Goal: Task Accomplishment & Management: Use online tool/utility

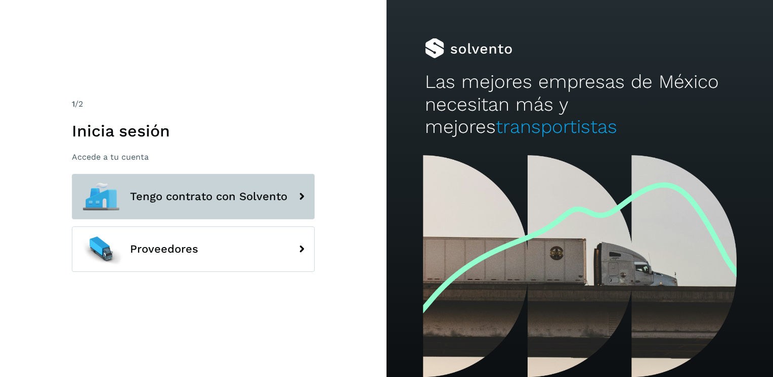
click at [202, 192] on span "Tengo contrato con Solvento" at bounding box center [208, 197] width 157 height 12
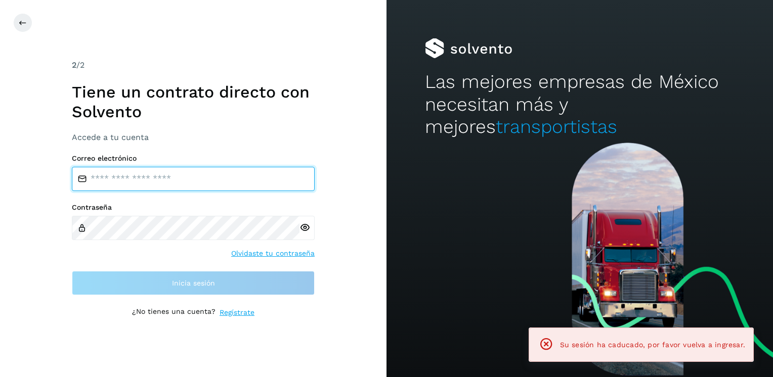
type input "**********"
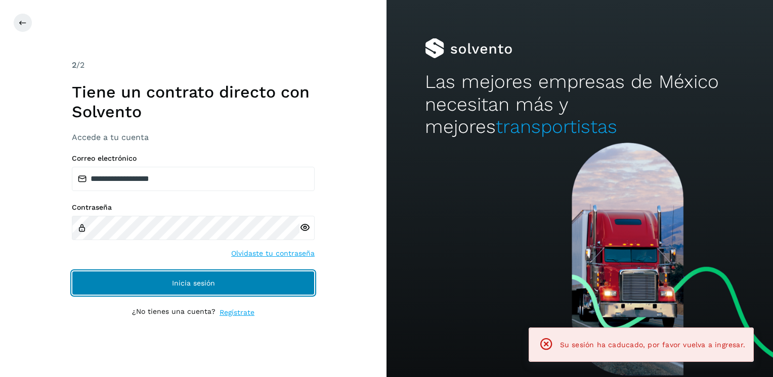
click at [163, 278] on button "Inicia sesión" at bounding box center [193, 283] width 243 height 24
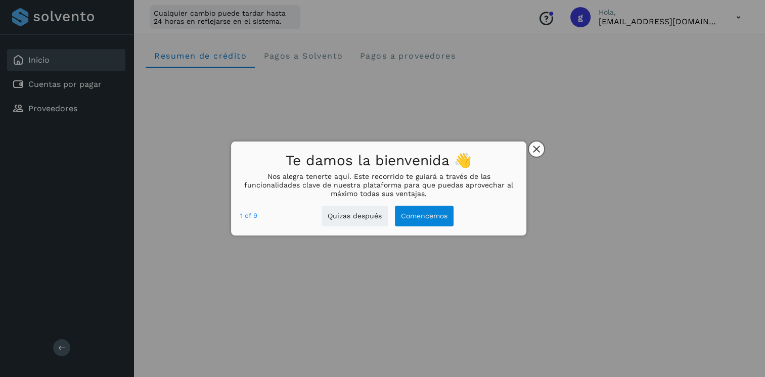
click at [541, 150] on button "close," at bounding box center [536, 149] width 15 height 15
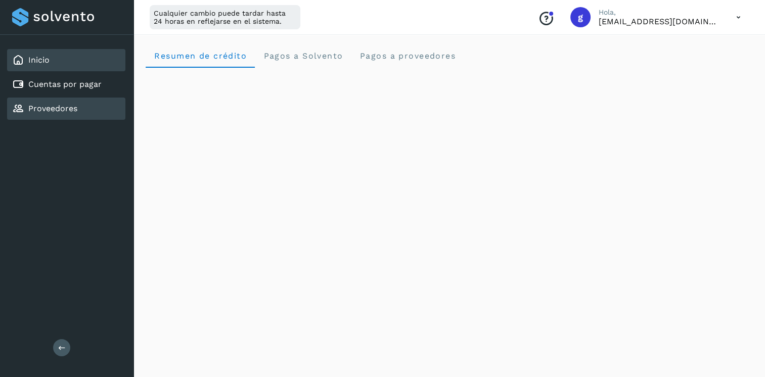
scroll to position [51, 0]
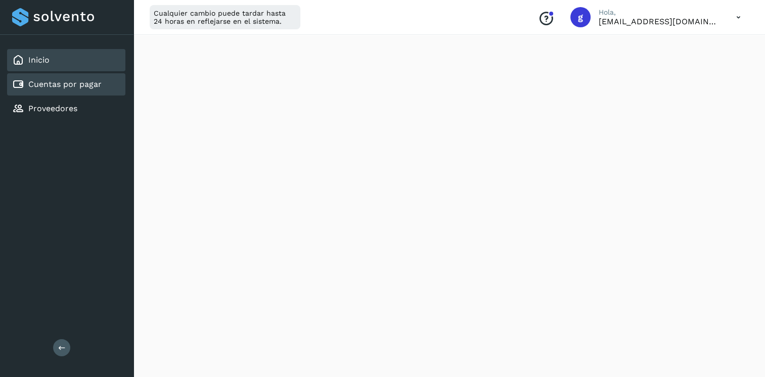
click at [75, 86] on link "Cuentas por pagar" at bounding box center [64, 84] width 73 height 10
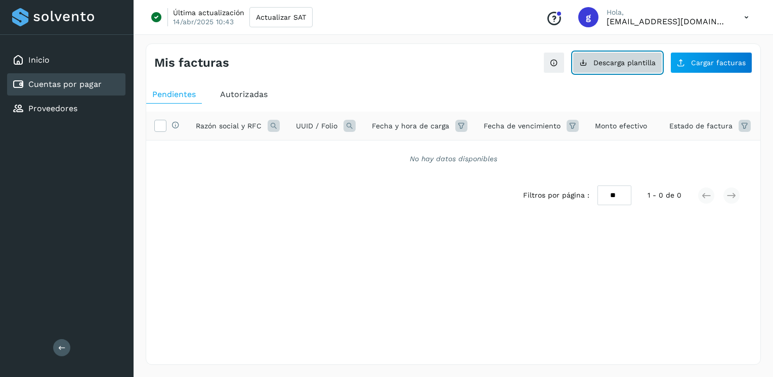
click at [602, 66] on button "Descarga plantilla" at bounding box center [617, 62] width 90 height 21
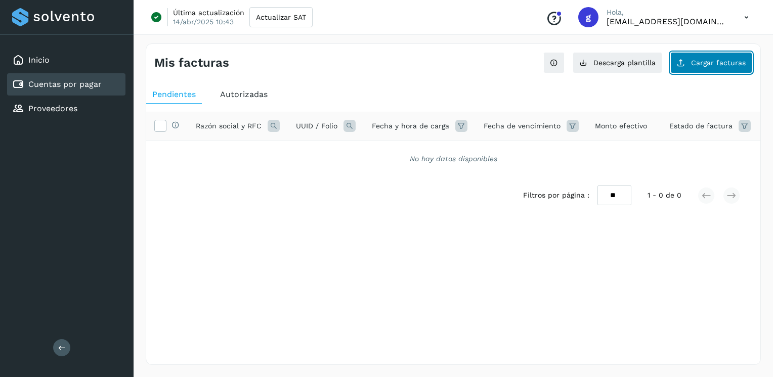
click at [694, 59] on span "Cargar facturas" at bounding box center [718, 62] width 55 height 7
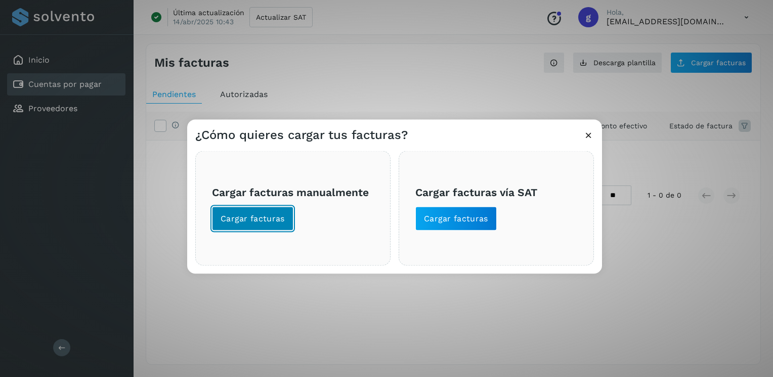
click at [271, 221] on span "Cargar facturas" at bounding box center [252, 218] width 64 height 11
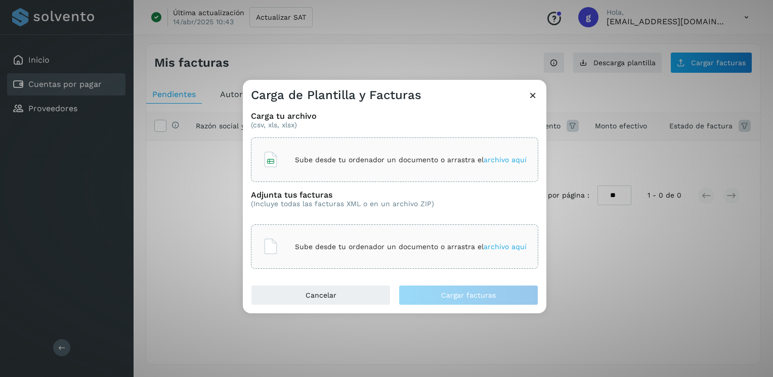
click at [282, 154] on div "Sube desde tu ordenador un documento o arrastra el archivo aquí" at bounding box center [394, 159] width 264 height 27
click at [398, 249] on p "Sube desde tu ordenador un documento o arrastra el archivo aquí" at bounding box center [411, 247] width 232 height 9
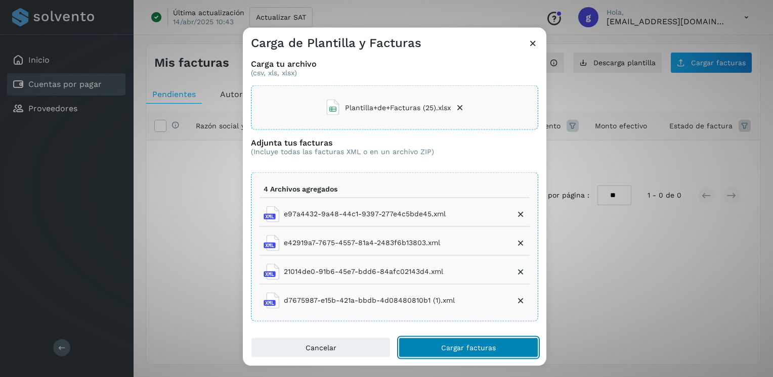
click at [468, 345] on span "Cargar facturas" at bounding box center [468, 347] width 55 height 7
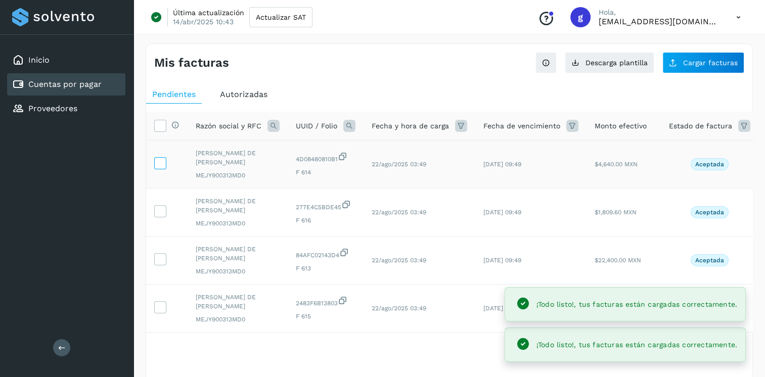
click at [159, 157] on icon at bounding box center [160, 162] width 11 height 11
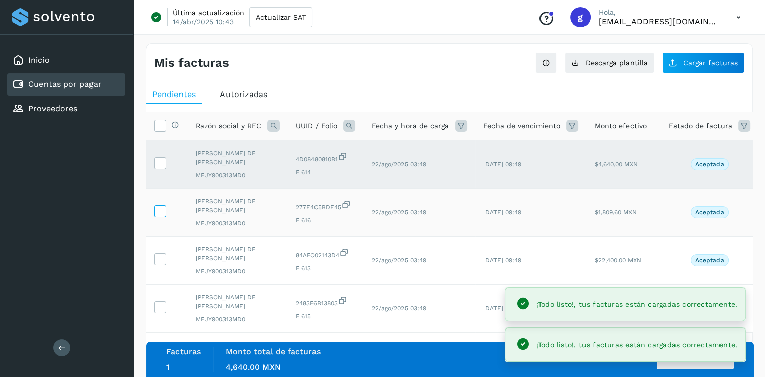
click at [159, 205] on icon at bounding box center [160, 210] width 11 height 11
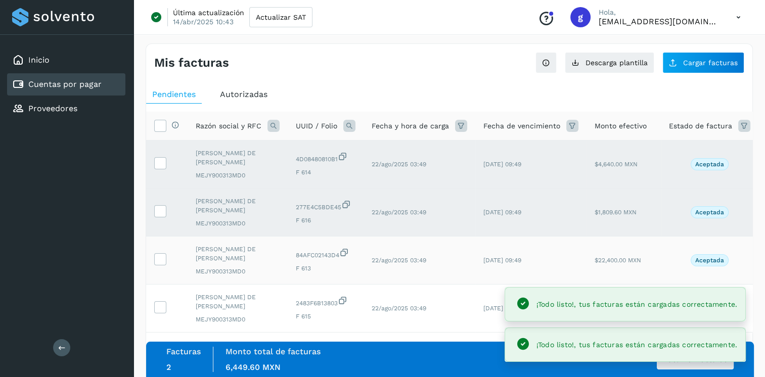
click at [157, 251] on td at bounding box center [166, 261] width 41 height 48
click at [160, 253] on icon at bounding box center [160, 258] width 11 height 11
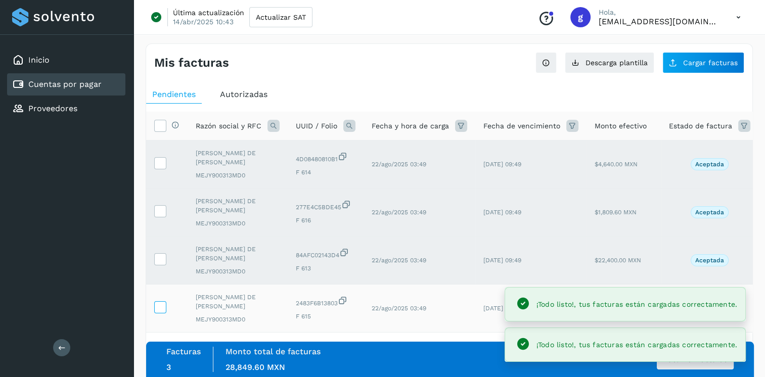
click at [158, 301] on icon at bounding box center [160, 306] width 11 height 11
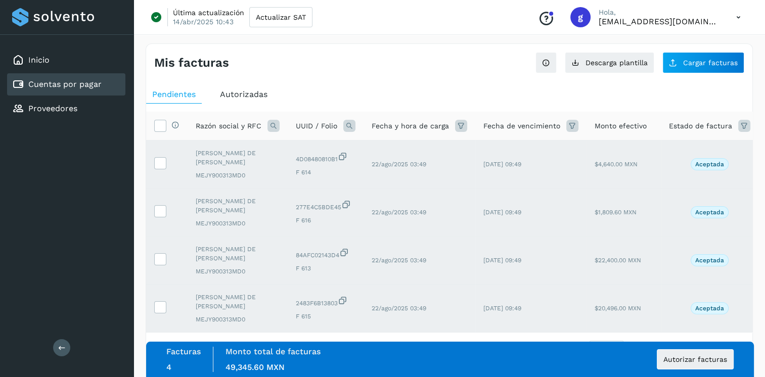
click at [310, 94] on ul "Pendientes Autorizadas" at bounding box center [449, 94] width 606 height 18
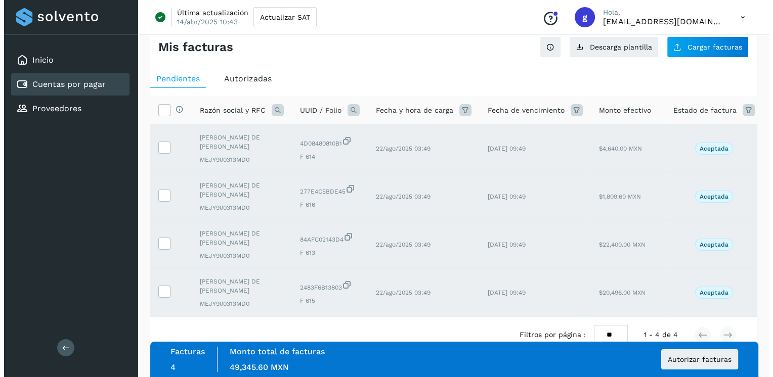
scroll to position [24, 0]
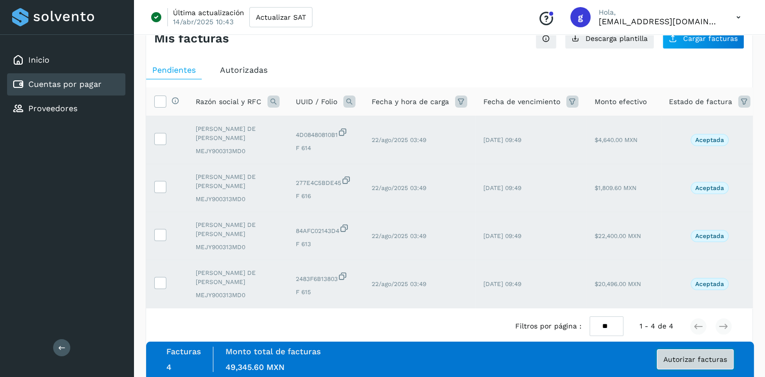
click at [690, 359] on span "Autorizar facturas" at bounding box center [695, 359] width 64 height 7
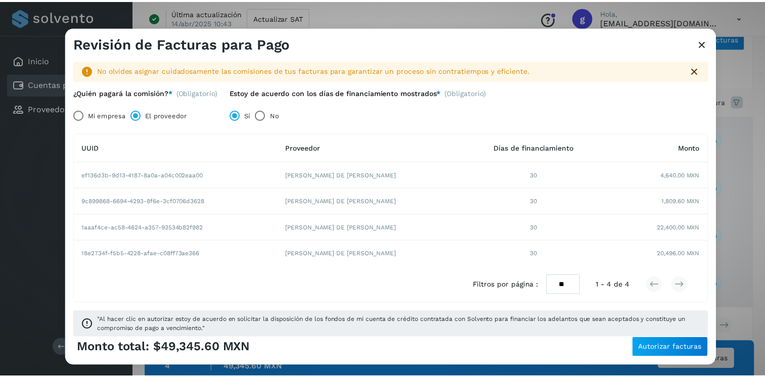
scroll to position [15, 0]
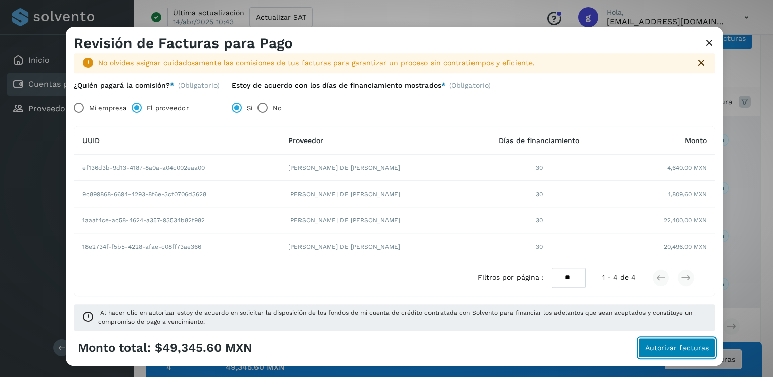
click at [663, 347] on span "Autorizar facturas" at bounding box center [677, 348] width 64 height 7
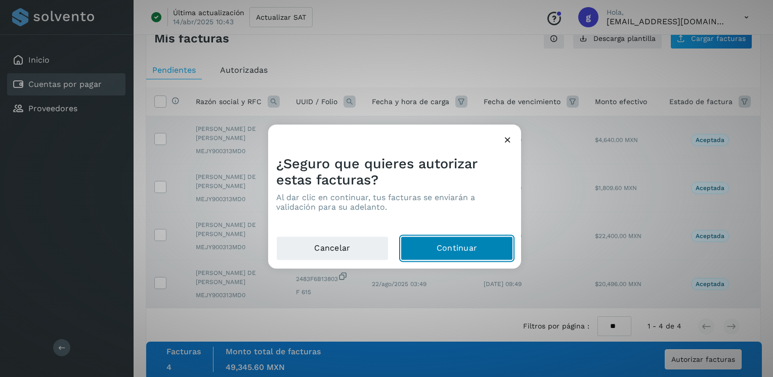
click at [457, 245] on button "Continuar" at bounding box center [457, 249] width 112 height 24
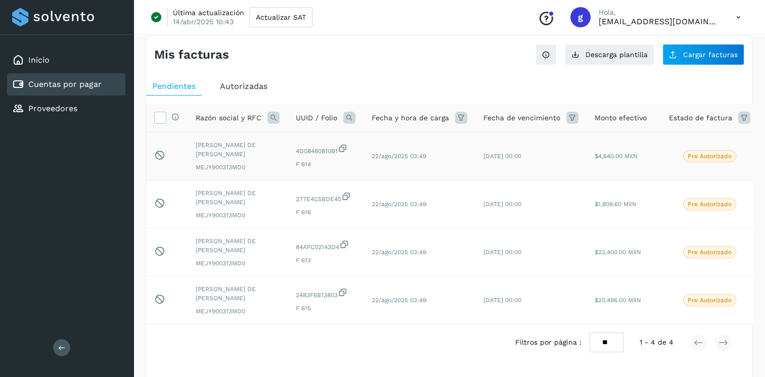
scroll to position [0, 0]
